Goal: Entertainment & Leisure: Consume media (video, audio)

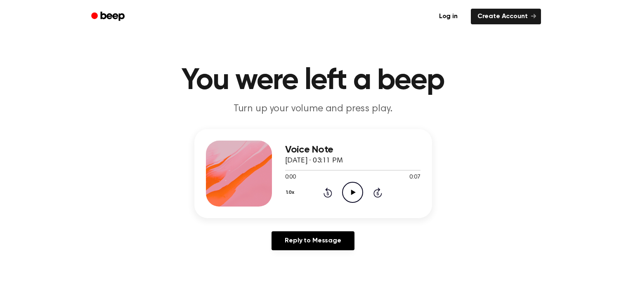
click at [345, 192] on icon "Play Audio" at bounding box center [352, 192] width 21 height 21
click at [351, 184] on icon "Play Audio" at bounding box center [352, 192] width 21 height 21
click at [382, 232] on div "Reply to Message" at bounding box center [313, 245] width 238 height 26
click at [358, 197] on icon "Play Audio" at bounding box center [352, 192] width 21 height 21
click at [365, 188] on div "1.0x Rewind 5 seconds Play Audio Skip 5 seconds" at bounding box center [352, 192] width 135 height 21
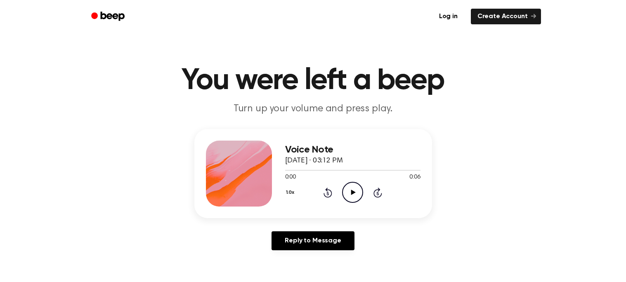
click at [347, 191] on icon "Play Audio" at bounding box center [352, 192] width 21 height 21
click at [355, 192] on icon "Play Audio" at bounding box center [352, 192] width 21 height 21
click at [356, 189] on icon "Play Audio" at bounding box center [352, 192] width 21 height 21
click at [351, 199] on icon "Play Audio" at bounding box center [352, 192] width 21 height 21
click at [351, 191] on icon at bounding box center [353, 192] width 5 height 5
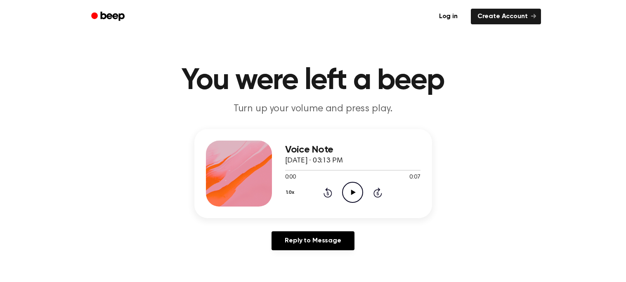
click at [351, 194] on icon "Play Audio" at bounding box center [352, 192] width 21 height 21
click at [351, 201] on icon "Play Audio" at bounding box center [352, 192] width 21 height 21
click at [353, 186] on icon "Play Audio" at bounding box center [352, 192] width 21 height 21
click at [350, 194] on icon "Play Audio" at bounding box center [352, 192] width 21 height 21
click at [357, 193] on icon "Play Audio" at bounding box center [352, 192] width 21 height 21
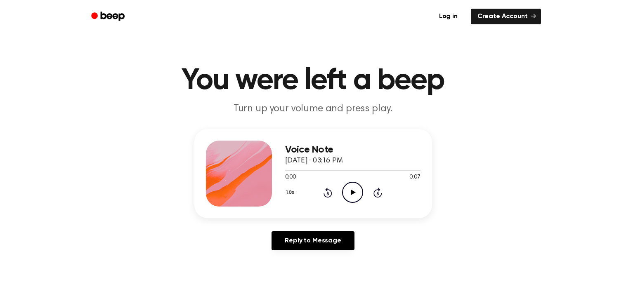
click at [361, 192] on icon "Play Audio" at bounding box center [352, 192] width 21 height 21
click at [348, 200] on icon "Play Audio" at bounding box center [352, 192] width 21 height 21
click at [351, 191] on icon at bounding box center [353, 192] width 5 height 5
click at [352, 199] on icon "Play Audio" at bounding box center [352, 192] width 21 height 21
click at [349, 188] on icon "Play Audio" at bounding box center [352, 192] width 21 height 21
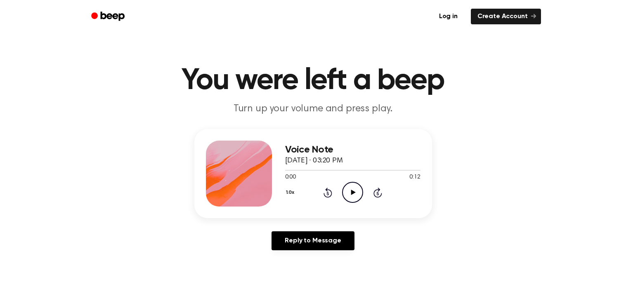
click at [353, 184] on icon "Play Audio" at bounding box center [352, 192] width 21 height 21
click at [346, 195] on icon "Play Audio" at bounding box center [352, 192] width 21 height 21
click at [346, 188] on icon "Play Audio" at bounding box center [352, 192] width 21 height 21
click at [359, 192] on icon "Play Audio" at bounding box center [352, 192] width 21 height 21
